Goal: Transaction & Acquisition: Download file/media

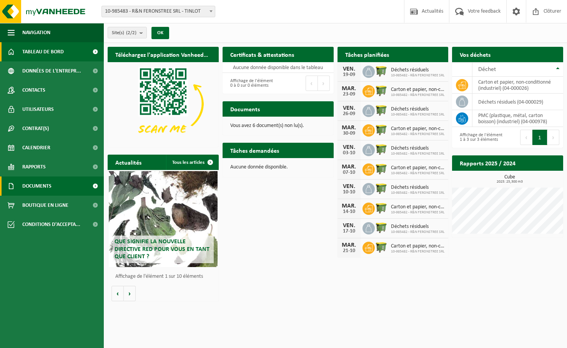
click at [41, 183] on span "Documents" at bounding box center [36, 186] width 29 height 19
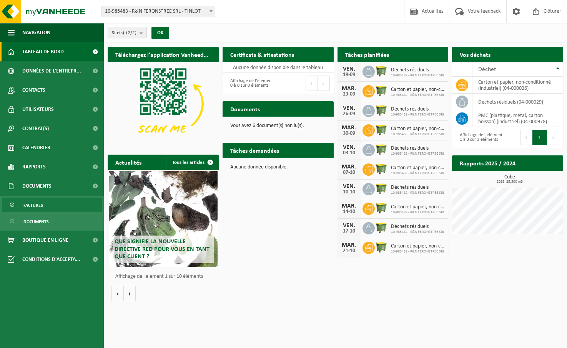
click at [37, 205] on span "Factures" at bounding box center [33, 205] width 20 height 15
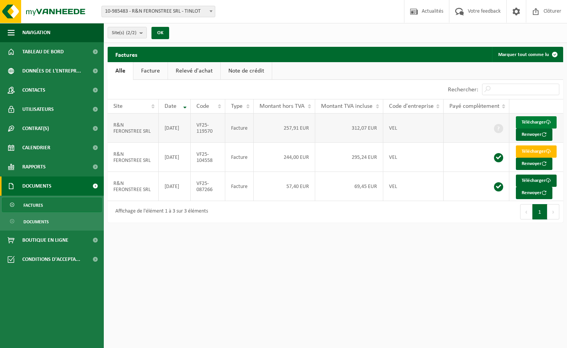
click at [538, 122] on link "Télécharger" at bounding box center [535, 122] width 41 height 12
click at [42, 89] on span "Contacts" at bounding box center [33, 90] width 23 height 19
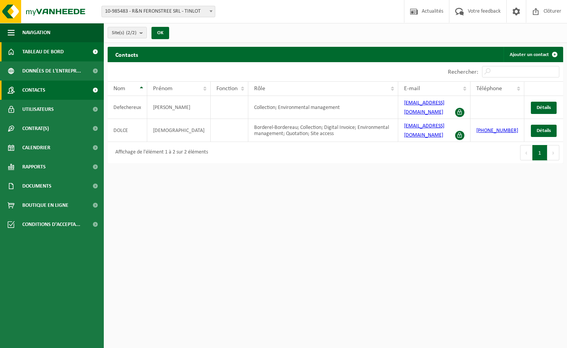
click at [63, 54] on span "Tableau de bord" at bounding box center [42, 51] width 41 height 19
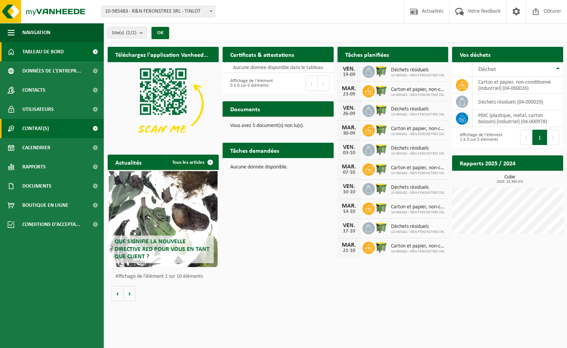
click at [51, 128] on link "Contrat(s)" at bounding box center [52, 128] width 104 height 19
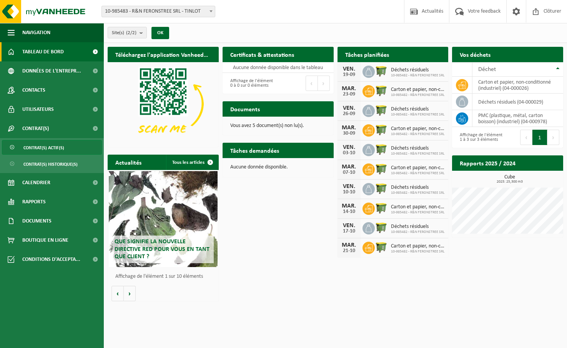
click at [51, 146] on span "Contrat(s) actif(s)" at bounding box center [43, 148] width 41 height 15
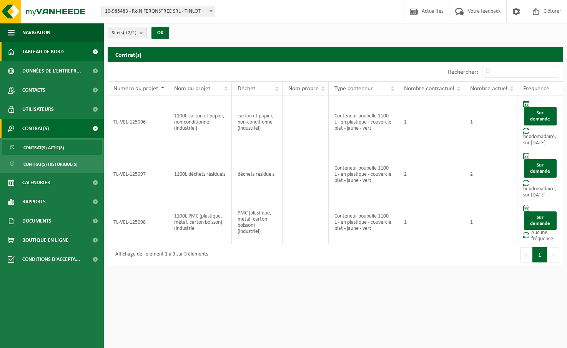
click at [43, 52] on span "Tableau de bord" at bounding box center [42, 51] width 41 height 19
